Goal: Find specific page/section: Find specific page/section

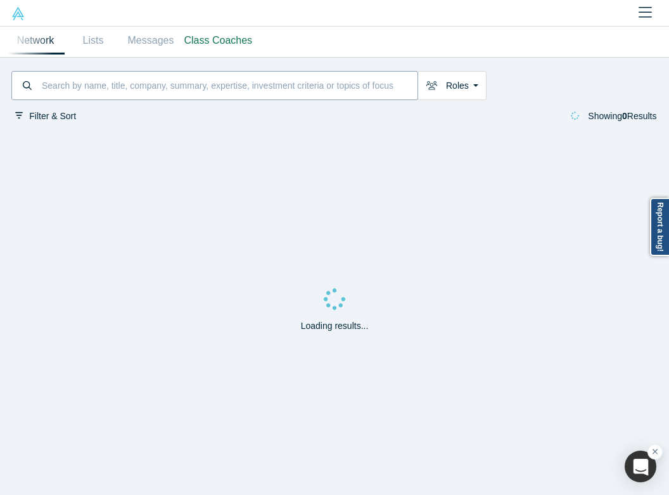
click at [207, 84] on input at bounding box center [229, 85] width 377 height 25
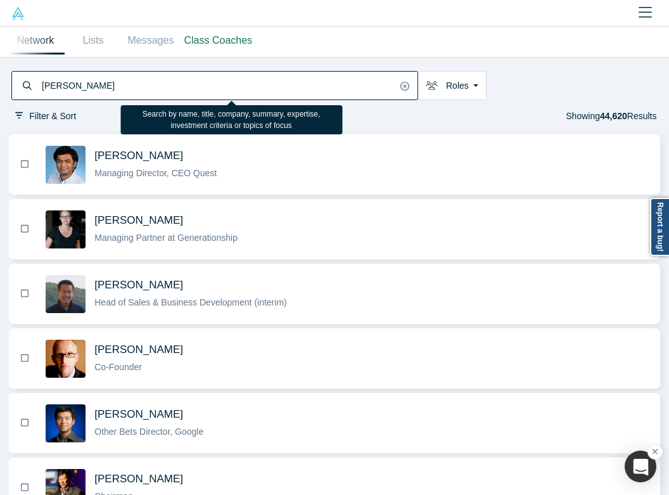
type input "[PERSON_NAME]"
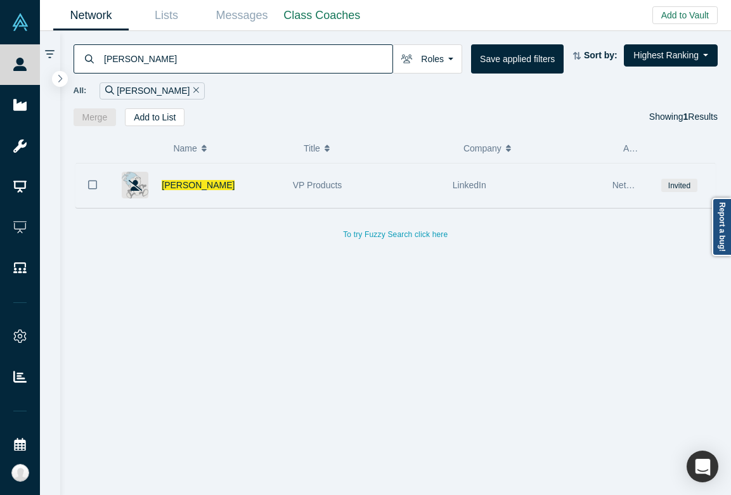
click at [235, 177] on div "[PERSON_NAME]" at bounding box center [221, 186] width 118 height 44
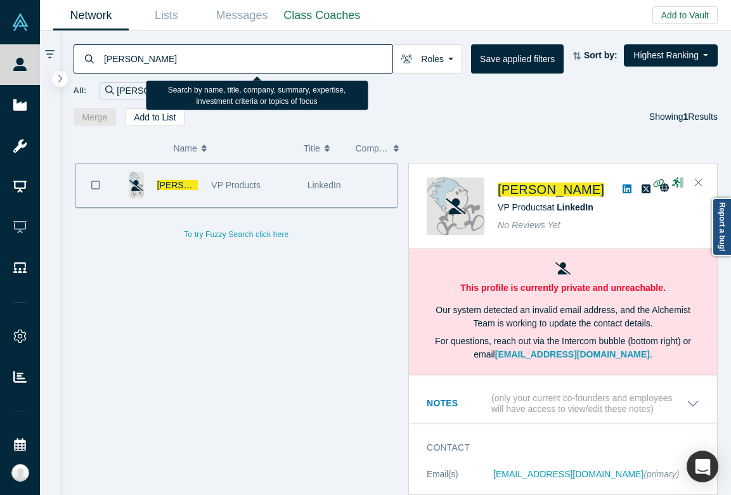
click at [227, 63] on input "[PERSON_NAME]" at bounding box center [248, 59] width 290 height 30
type input "menlo ventures"
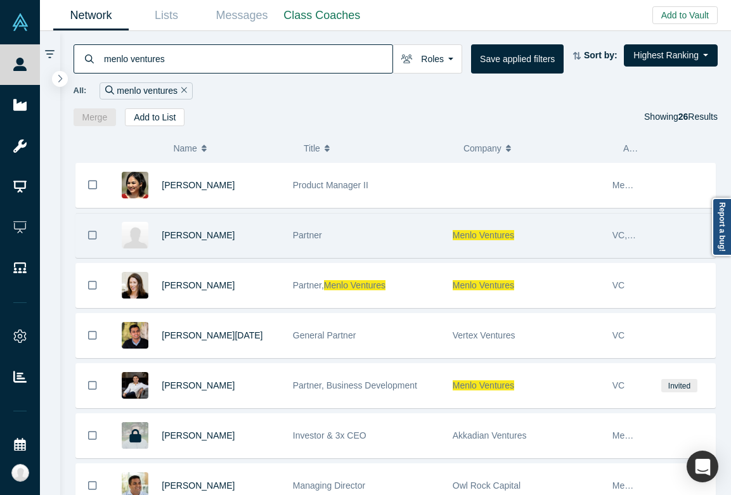
click at [370, 238] on div "Partner" at bounding box center [366, 236] width 146 height 44
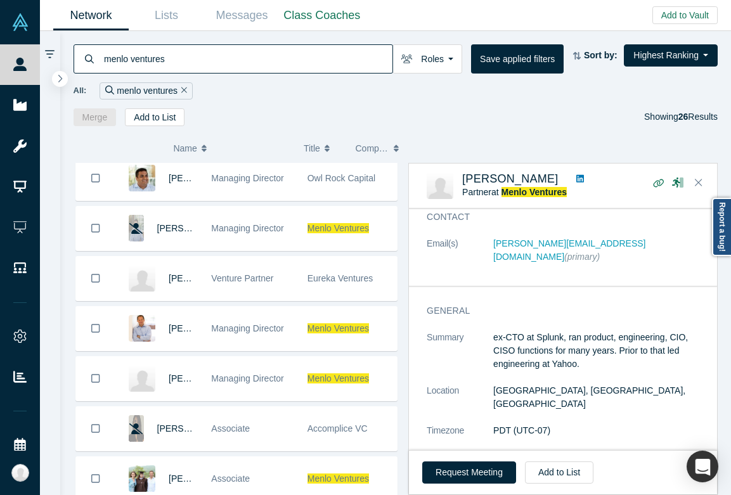
scroll to position [404, 0]
